Goal: Navigation & Orientation: Understand site structure

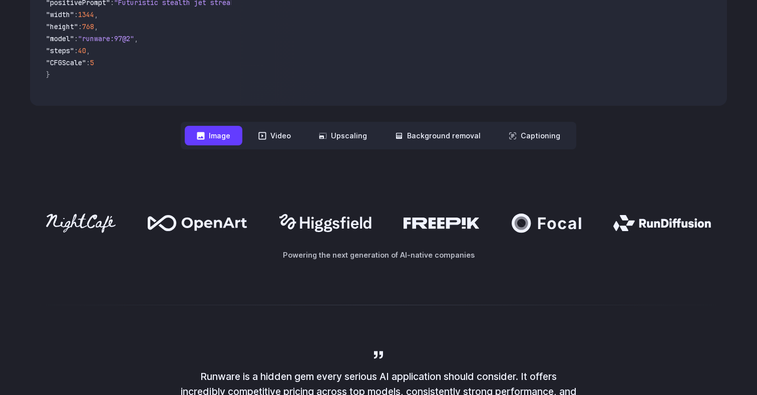
scroll to position [431, 0]
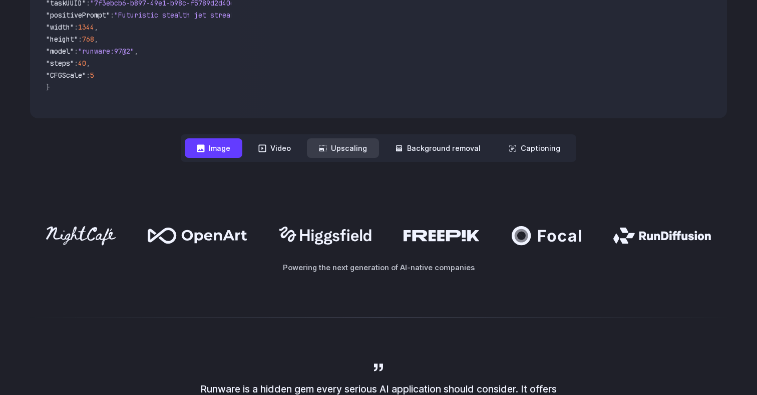
click at [339, 154] on button "Upscaling" at bounding box center [343, 148] width 72 height 20
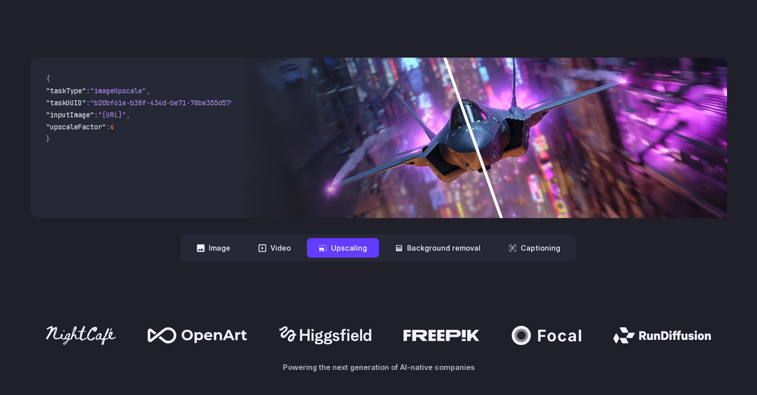
scroll to position [312, 0]
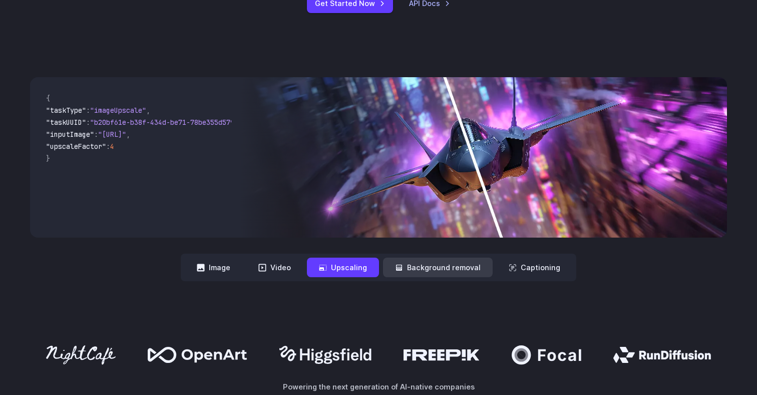
click at [430, 268] on button "Background removal" at bounding box center [438, 267] width 110 height 20
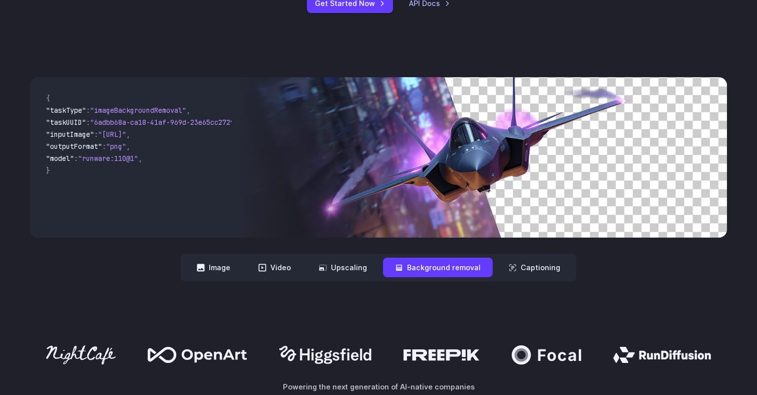
click at [482, 268] on nav "**********" at bounding box center [379, 267] width 396 height 28
click at [482, 268] on button "Captioning" at bounding box center [535, 267] width 76 height 20
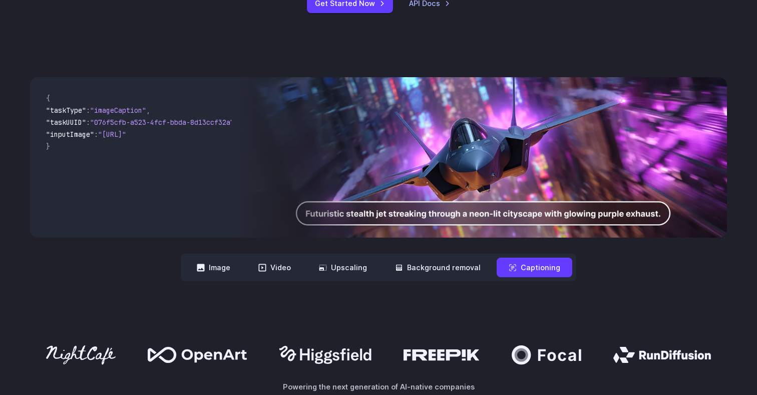
click at [381, 266] on nav "**********" at bounding box center [379, 267] width 396 height 28
click at [351, 270] on button "Upscaling" at bounding box center [343, 267] width 72 height 20
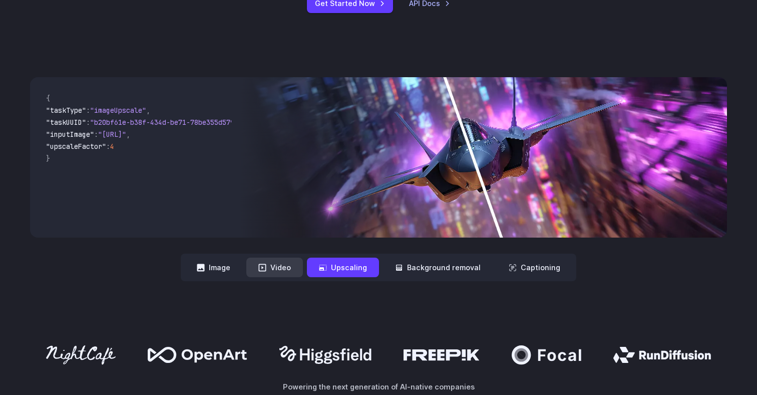
click at [303, 271] on button "Video" at bounding box center [274, 267] width 57 height 20
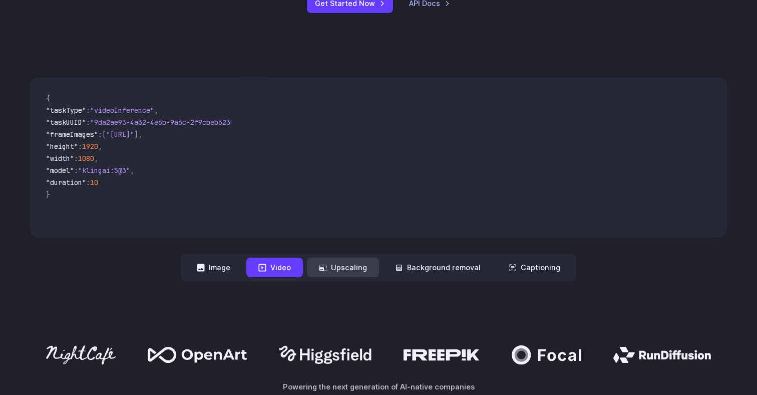
click at [353, 271] on button "Upscaling" at bounding box center [343, 267] width 72 height 20
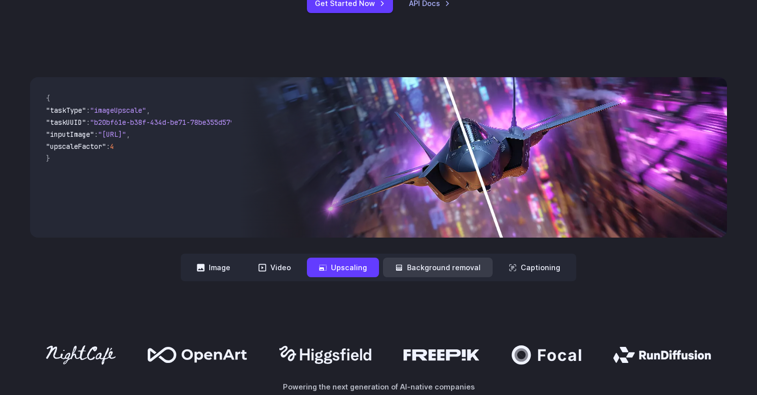
click at [416, 265] on button "Background removal" at bounding box center [438, 267] width 110 height 20
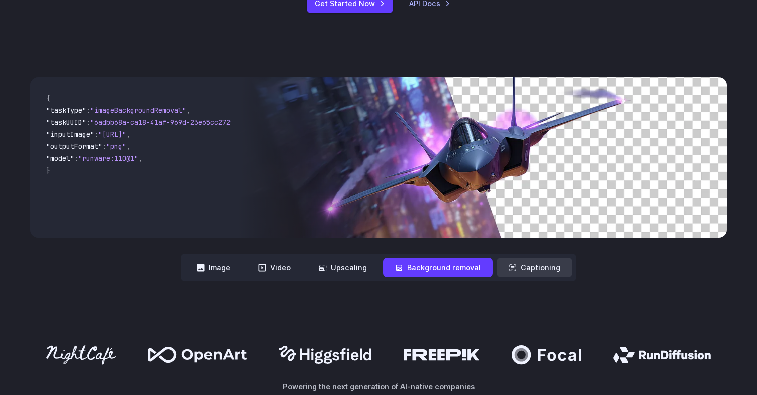
click at [482, 267] on button "Captioning" at bounding box center [535, 267] width 76 height 20
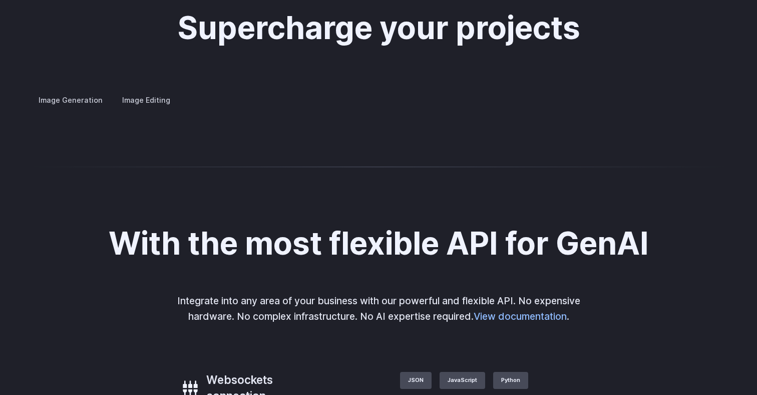
scroll to position [1917, 0]
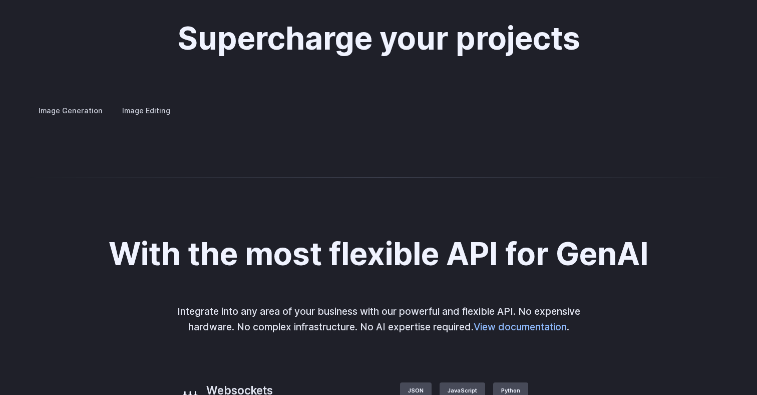
click at [0, 0] on div at bounding box center [0, 0] width 0 height 0
click at [0, 0] on button "Go to 1 of 4" at bounding box center [0, 0] width 0 height 0
click at [0, 0] on div at bounding box center [0, 0] width 0 height 0
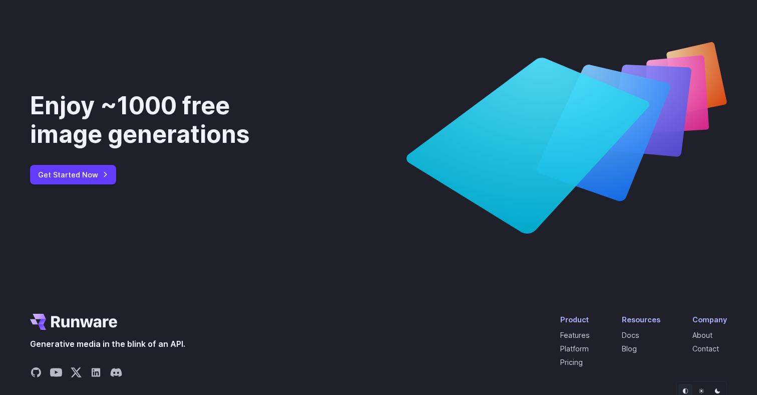
scroll to position [3525, 0]
